Goal: Transaction & Acquisition: Subscribe to service/newsletter

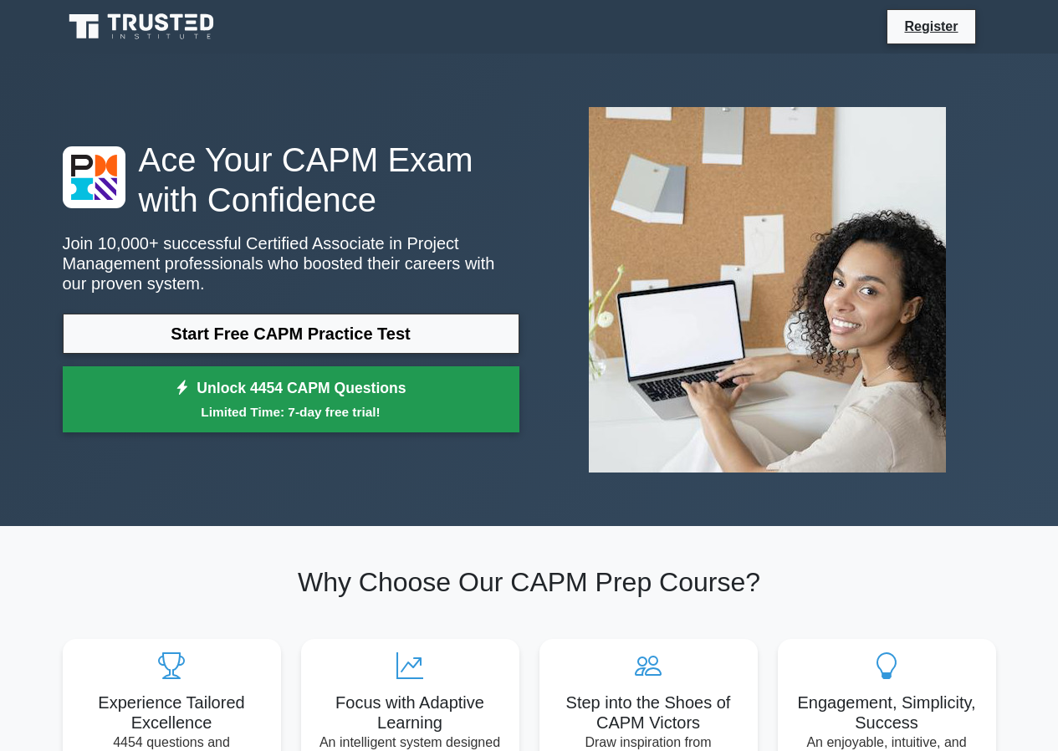
click at [294, 388] on link "Unlock 4454 CAPM Questions Limited Time: 7-day free trial!" at bounding box center [291, 399] width 457 height 67
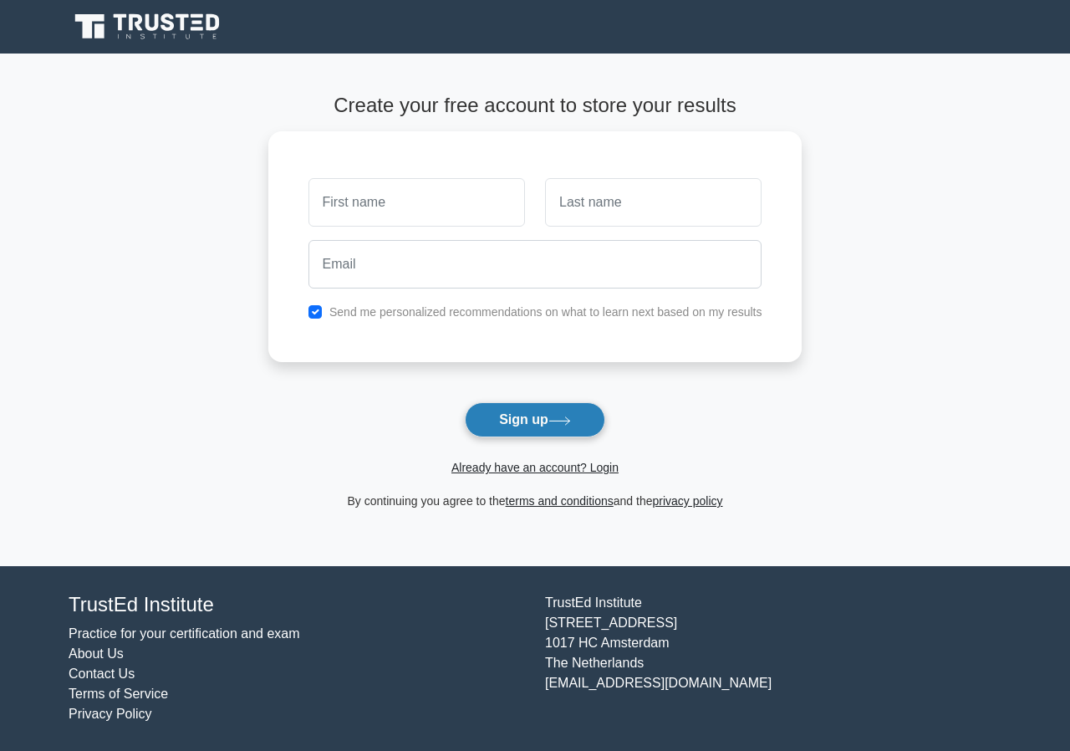
click at [492, 421] on button "Sign up" at bounding box center [535, 419] width 140 height 35
click at [597, 432] on button "Sign up" at bounding box center [535, 419] width 140 height 35
click at [534, 428] on button "Sign up" at bounding box center [535, 419] width 140 height 35
